Goal: Task Accomplishment & Management: Use online tool/utility

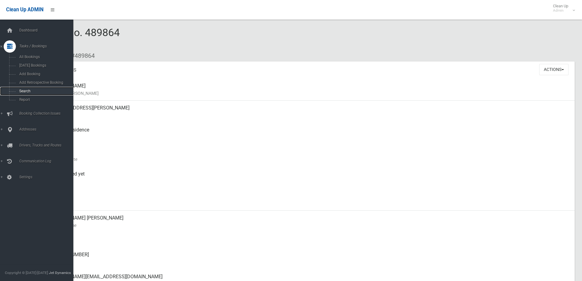
click at [27, 90] on span "Search" at bounding box center [44, 91] width 55 height 4
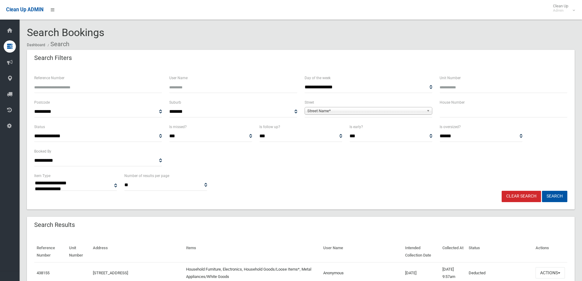
select select
click at [449, 112] on input "text" at bounding box center [504, 111] width 128 height 11
type input "**"
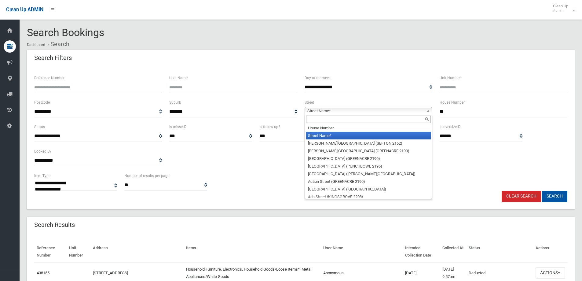
click at [426, 110] on b at bounding box center [428, 110] width 5 height 7
click at [407, 120] on input "text" at bounding box center [368, 118] width 125 height 7
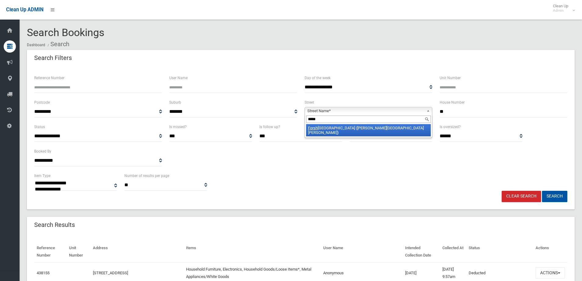
type input "*****"
click at [388, 126] on li "Forsh aw Avenue (CHESTER HILL 2162)" at bounding box center [368, 130] width 125 height 12
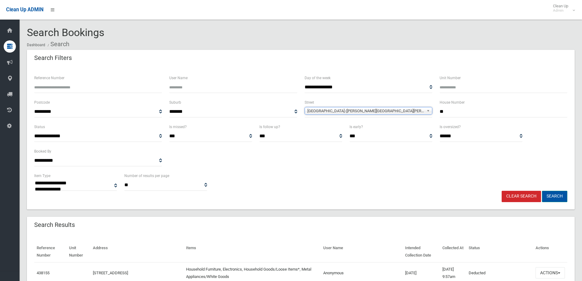
click at [553, 196] on button "Search" at bounding box center [554, 196] width 25 height 11
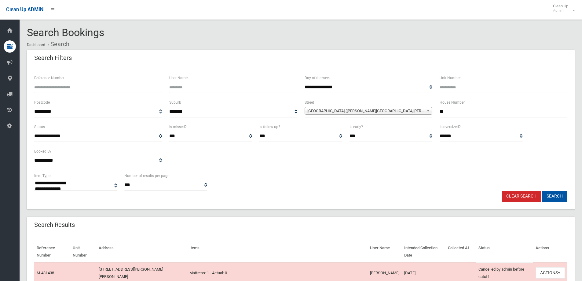
select select
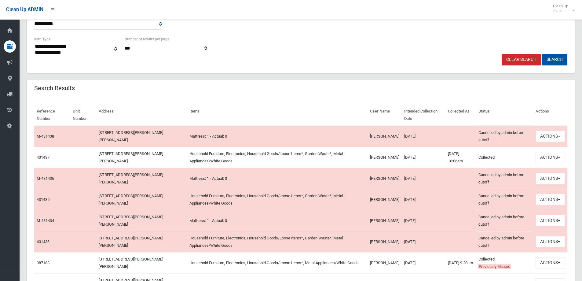
scroll to position [153, 0]
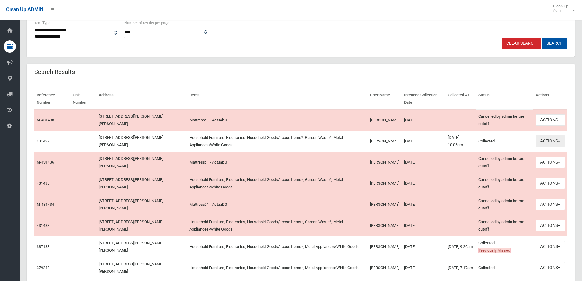
click at [561, 141] on button "Actions" at bounding box center [549, 140] width 29 height 11
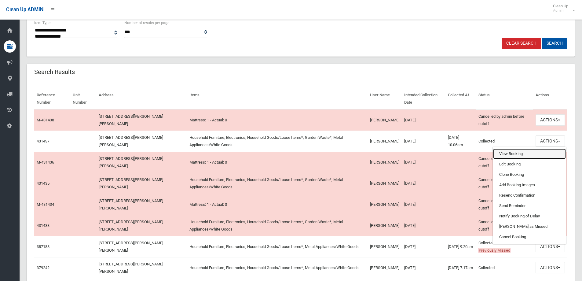
click at [522, 156] on link "View Booking" at bounding box center [529, 153] width 73 height 10
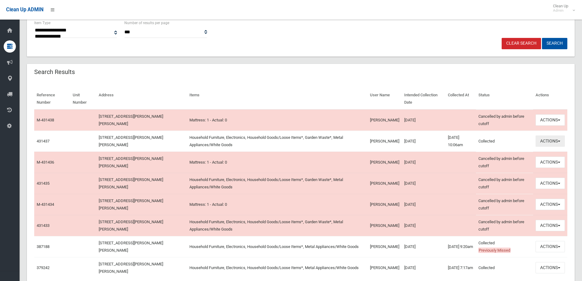
click at [559, 139] on button "Actions" at bounding box center [549, 140] width 29 height 11
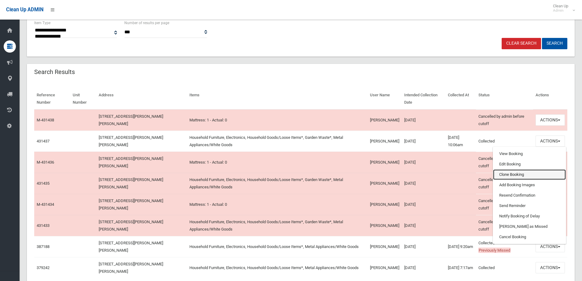
click at [529, 171] on link "Clone Booking" at bounding box center [529, 174] width 73 height 10
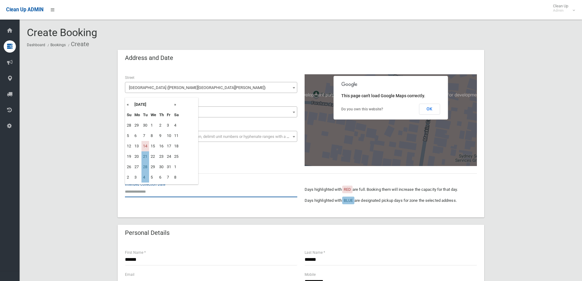
click at [145, 191] on input "text" at bounding box center [211, 191] width 172 height 11
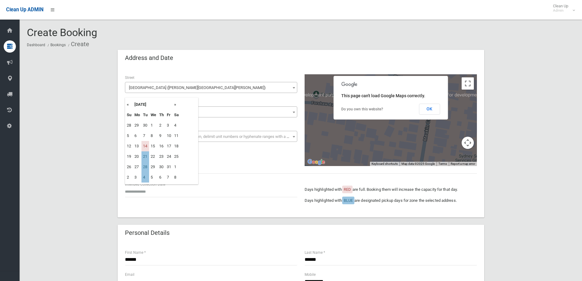
click at [147, 155] on td "21" at bounding box center [145, 156] width 8 height 10
type input "**********"
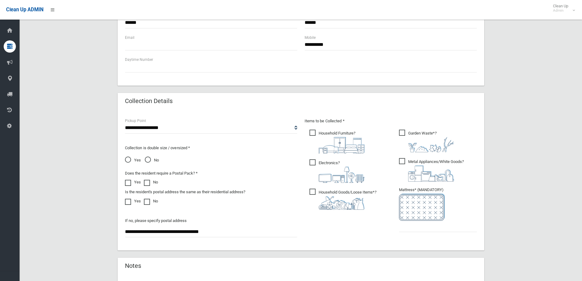
scroll to position [275, 0]
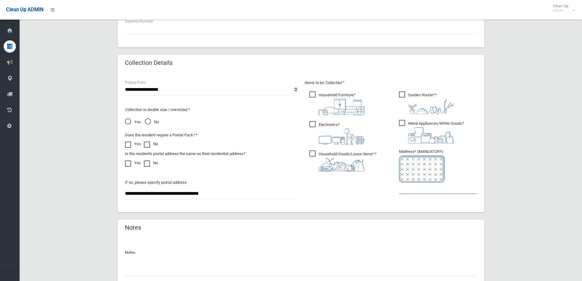
click at [414, 192] on input "text" at bounding box center [438, 187] width 78 height 11
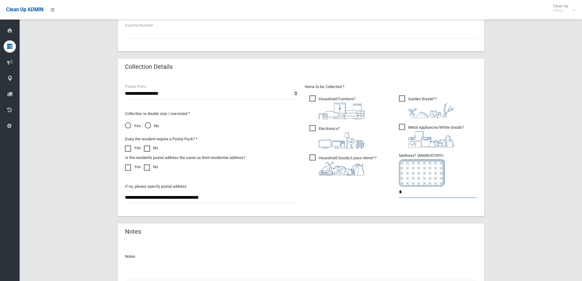
scroll to position [324, 0]
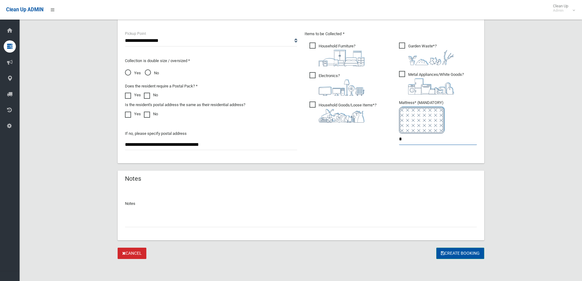
type input "*"
click at [451, 254] on button "Create Booking" at bounding box center [460, 252] width 48 height 11
